Goal: Find specific page/section: Find specific page/section

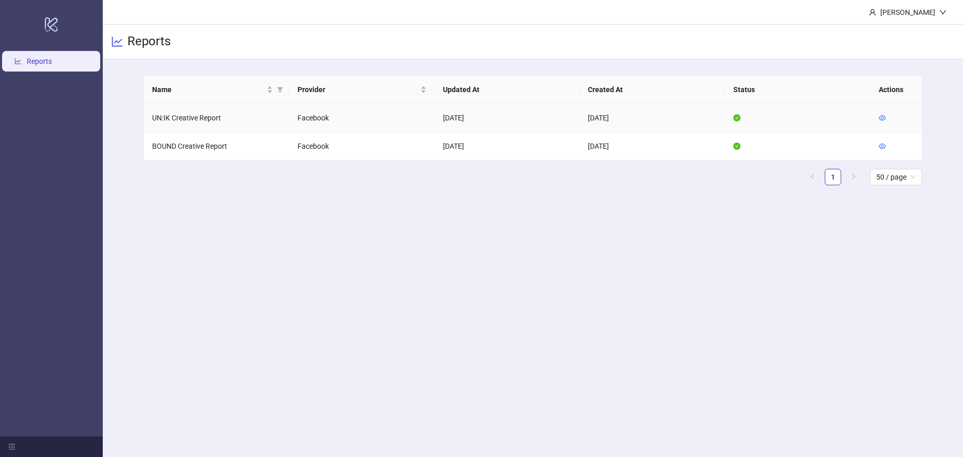
click at [874, 119] on td at bounding box center [896, 118] width 51 height 28
click at [884, 119] on icon "eye" at bounding box center [882, 117] width 7 height 5
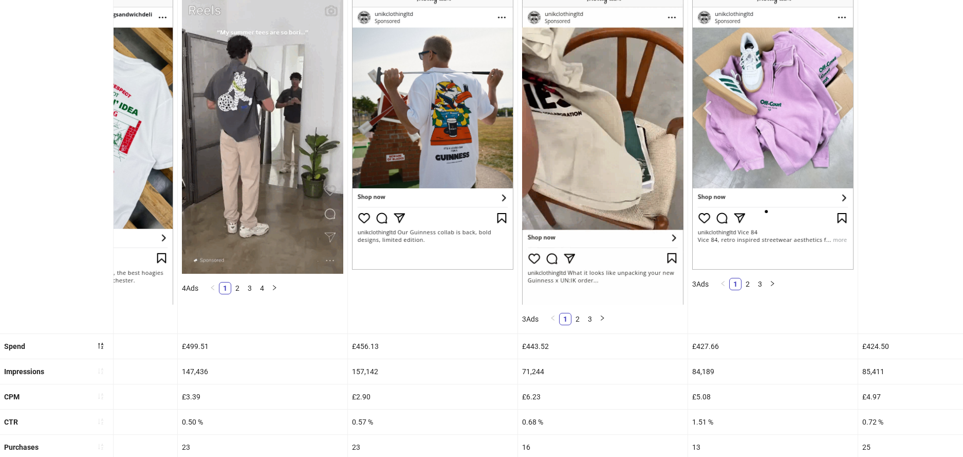
scroll to position [0, 800]
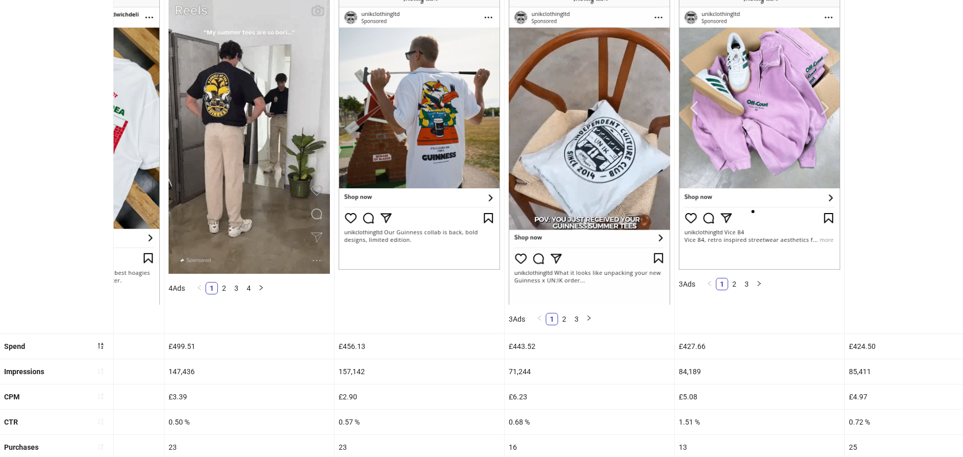
click at [826, 104] on img at bounding box center [759, 128] width 161 height 283
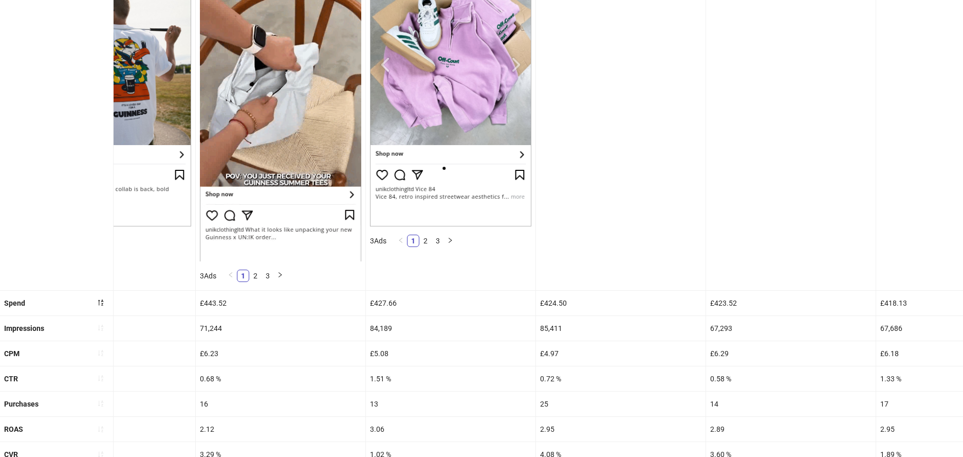
scroll to position [143, 0]
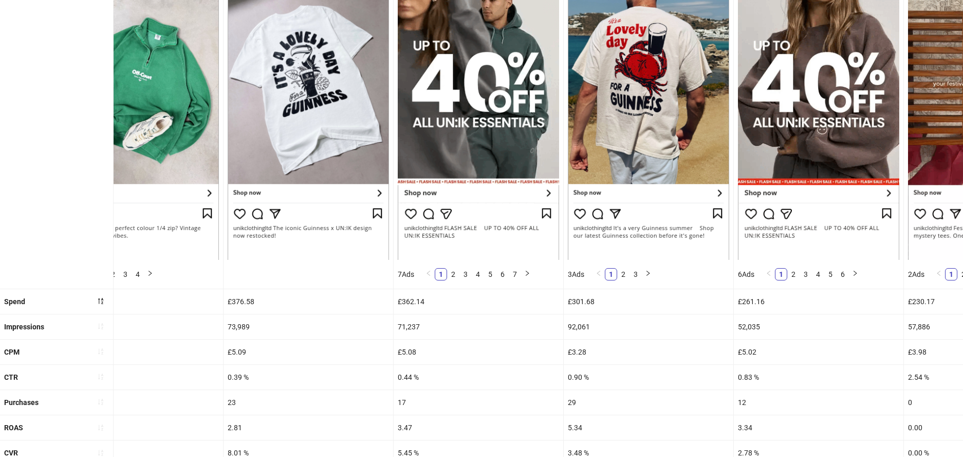
scroll to position [188, 0]
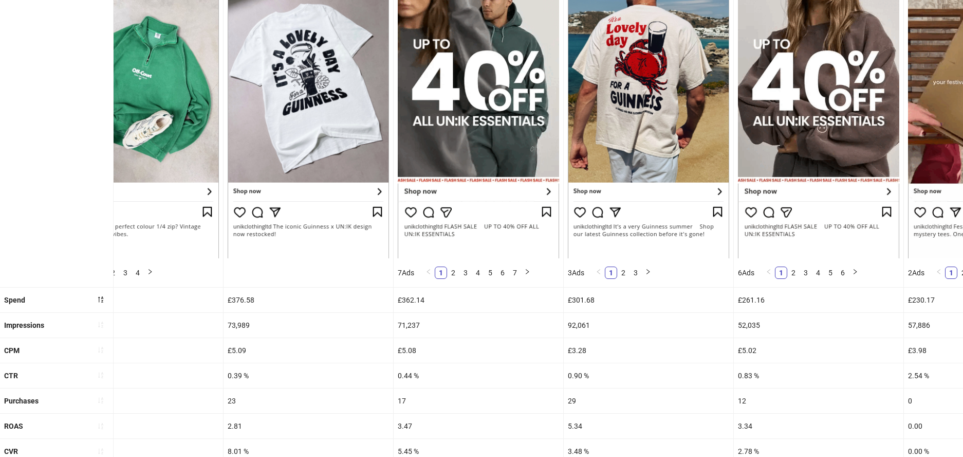
click at [614, 425] on div "5.34" at bounding box center [649, 425] width 170 height 25
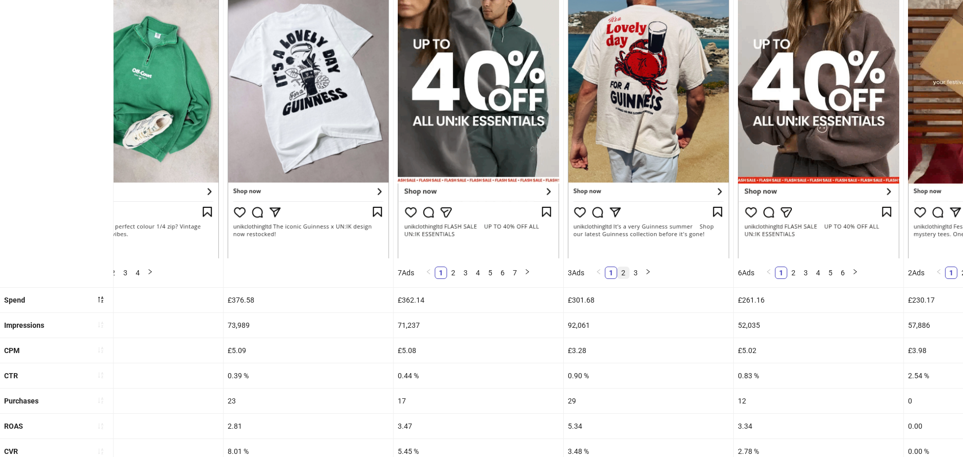
click at [626, 275] on link "2" at bounding box center [623, 272] width 11 height 11
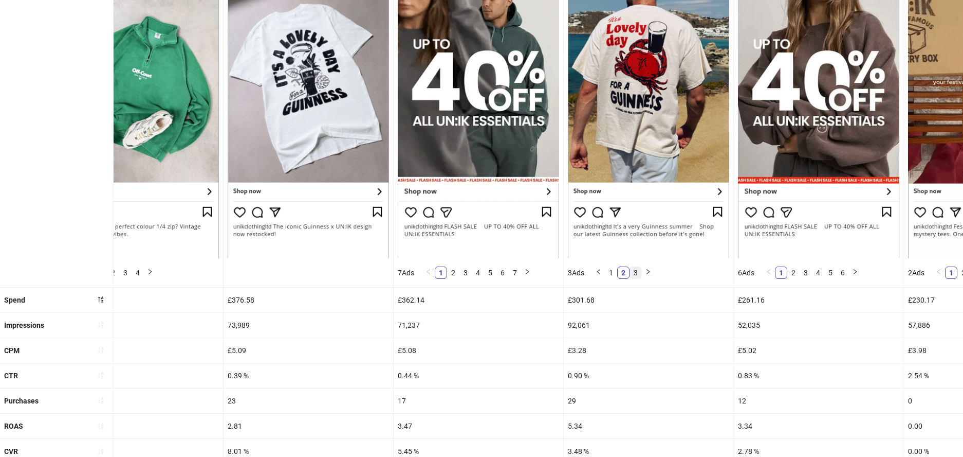
click at [636, 274] on link "3" at bounding box center [635, 272] width 11 height 11
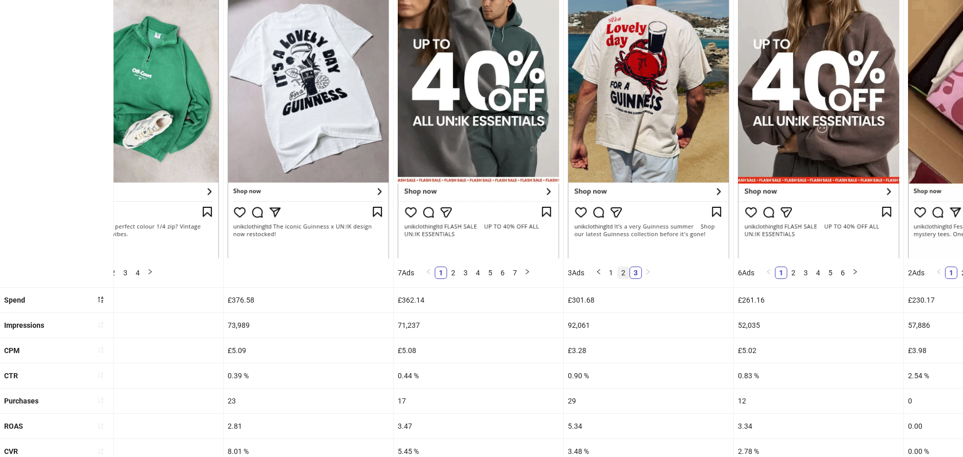
click at [624, 274] on link "2" at bounding box center [623, 272] width 11 height 11
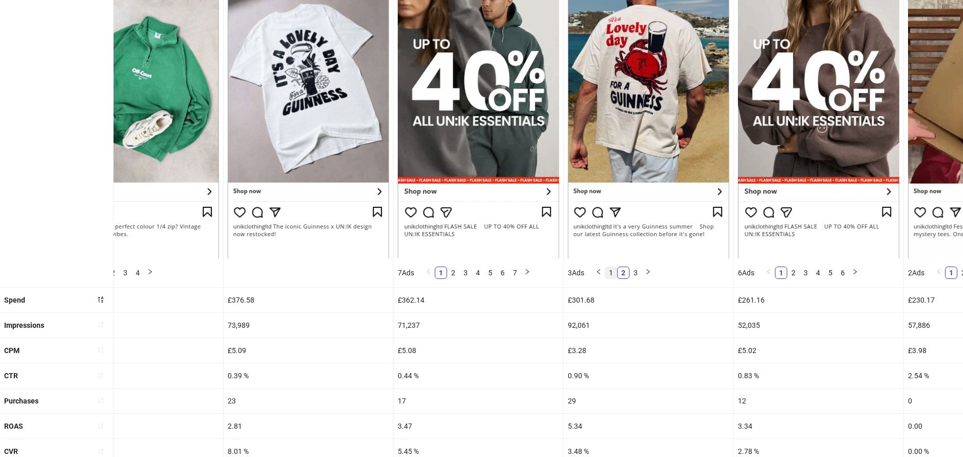
click at [611, 274] on link "1" at bounding box center [611, 272] width 11 height 11
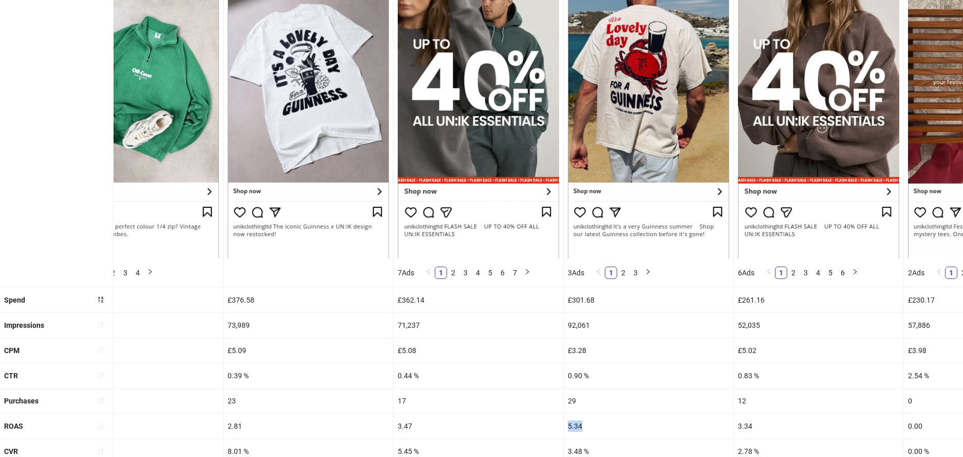
drag, startPoint x: 589, startPoint y: 419, endPoint x: 586, endPoint y: 414, distance: 5.6
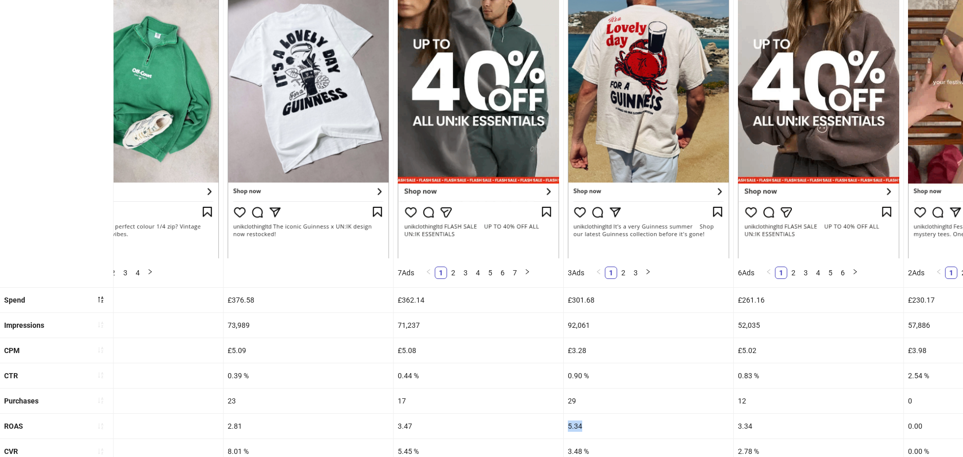
click at [586, 414] on div "5.34" at bounding box center [649, 425] width 170 height 25
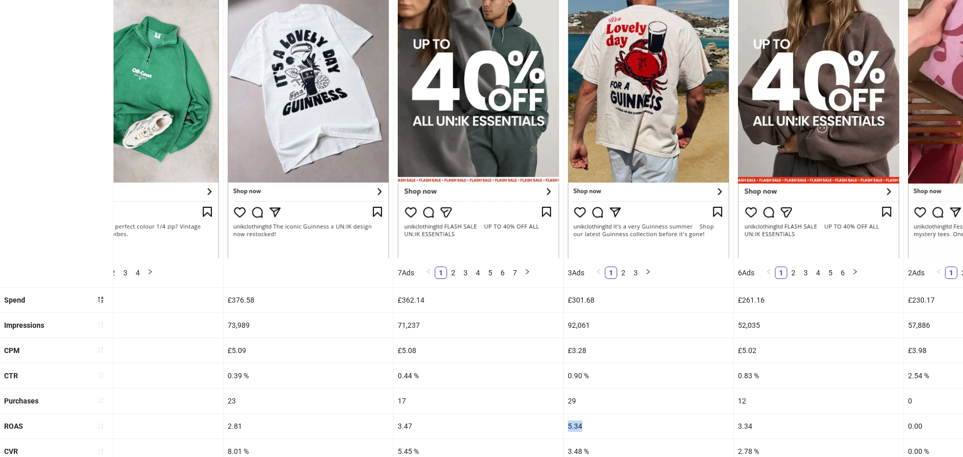
click at [594, 420] on div "5.34" at bounding box center [649, 425] width 170 height 25
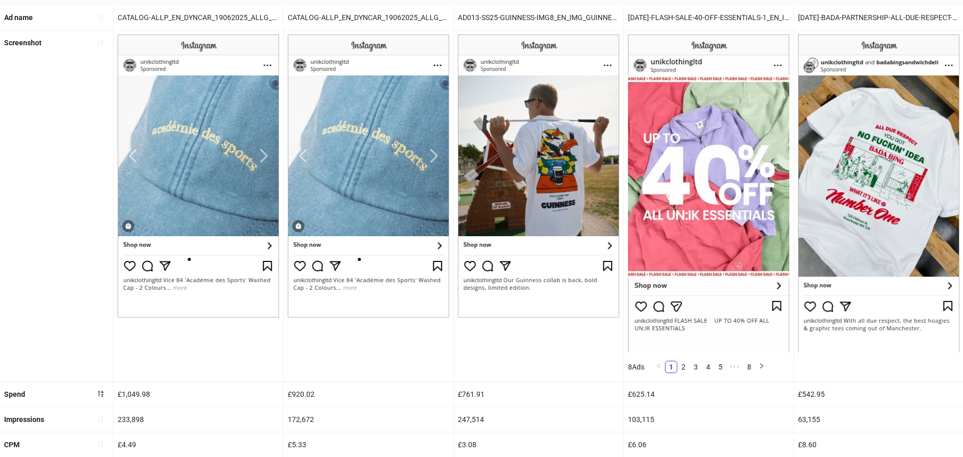
scroll to position [388, 0]
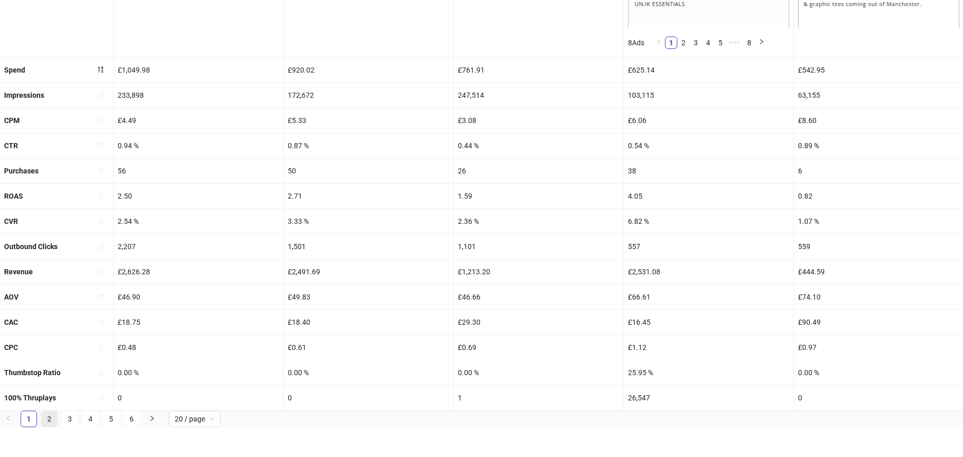
click at [51, 441] on link "2" at bounding box center [49, 448] width 15 height 15
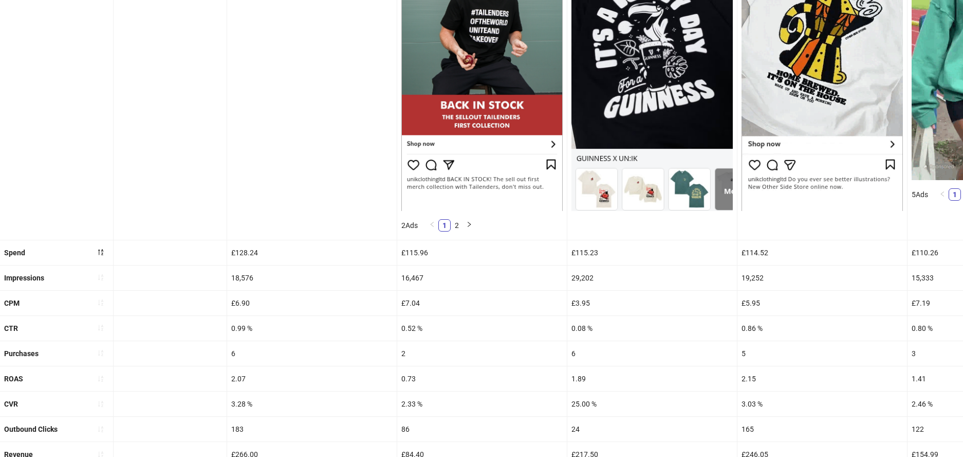
scroll to position [0, 1717]
